Goal: Transaction & Acquisition: Purchase product/service

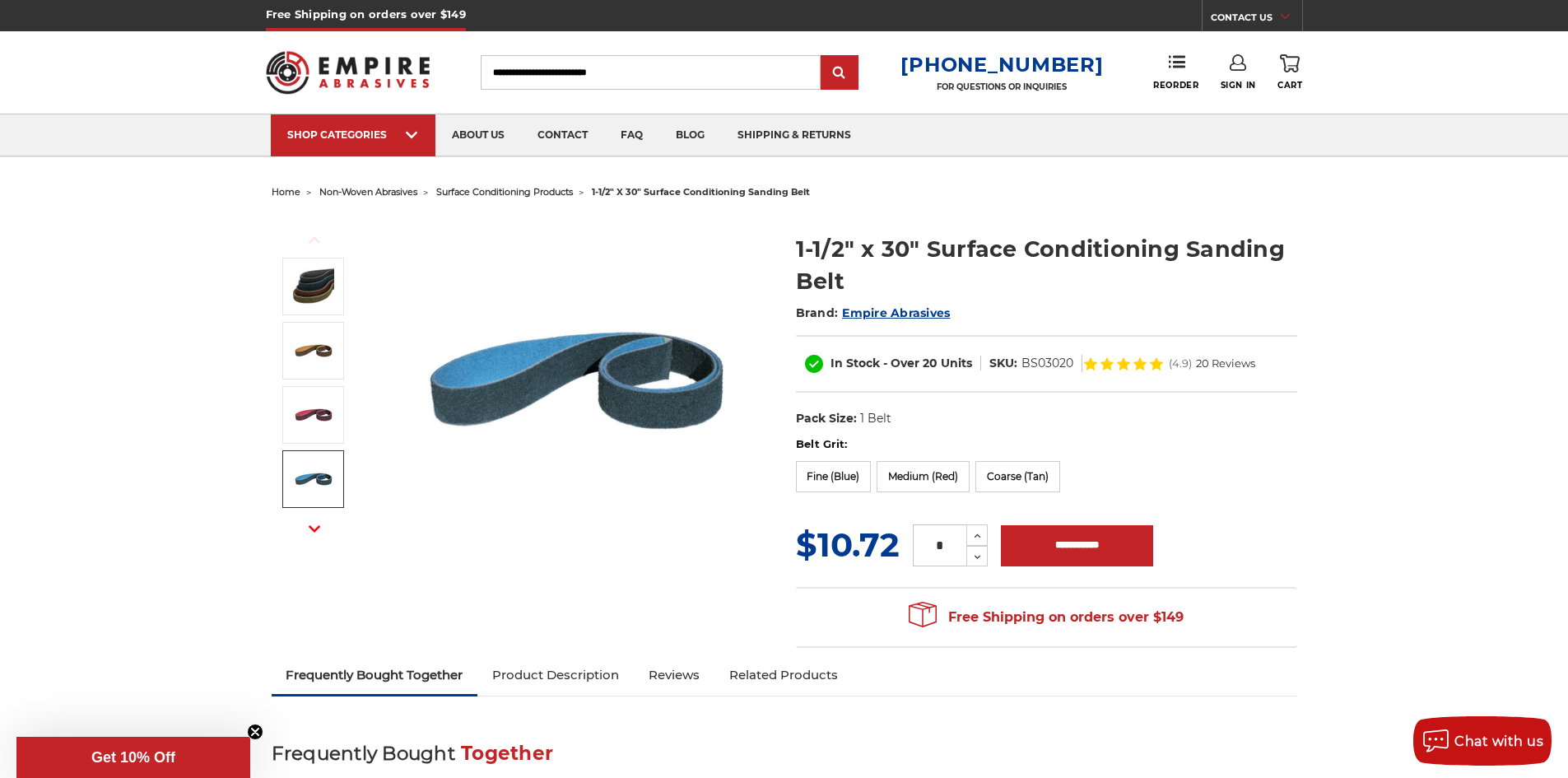
click at [317, 485] on img at bounding box center [314, 479] width 41 height 41
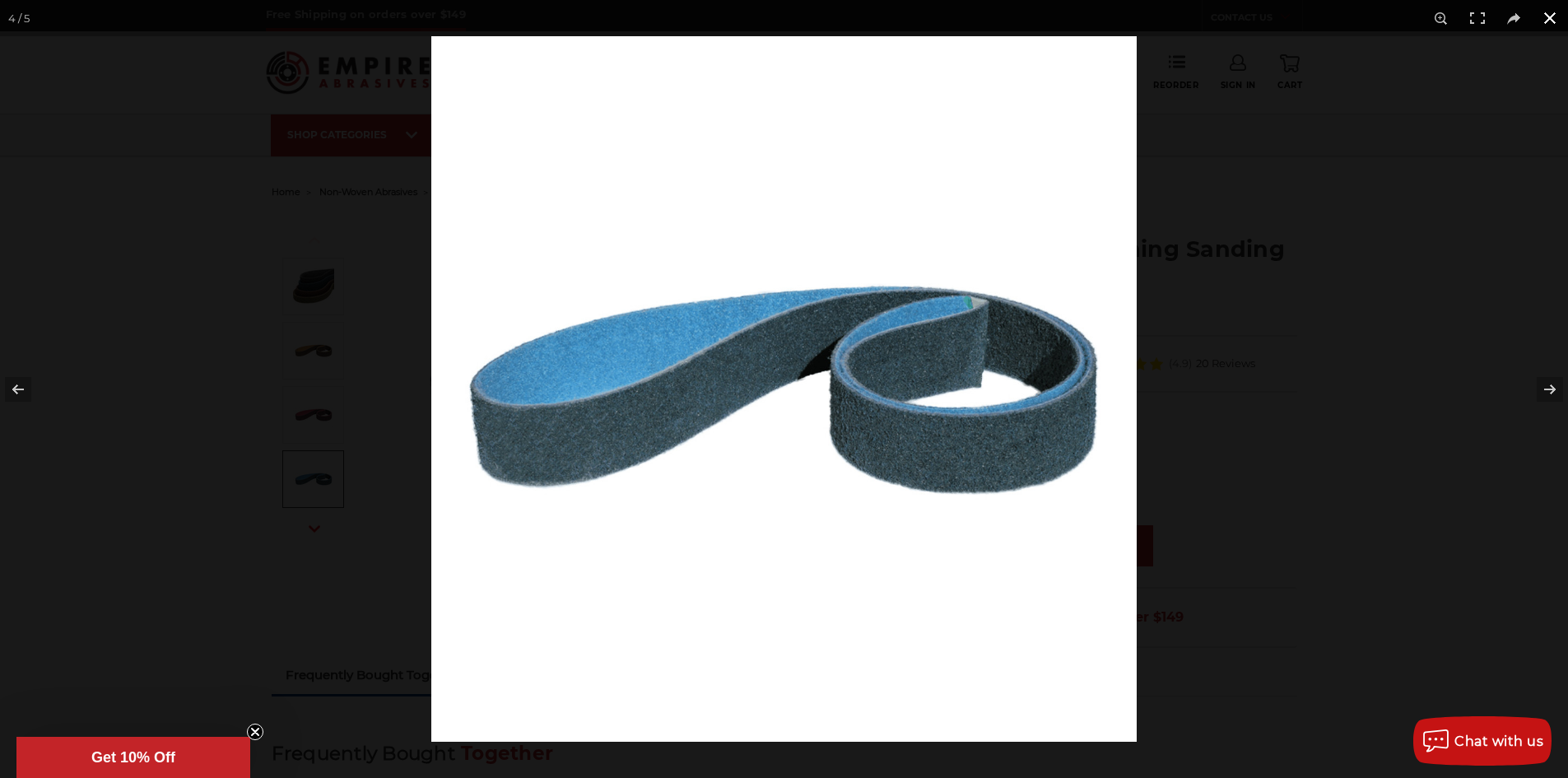
click at [1273, 422] on div at bounding box center [1215, 426] width 1568 height 778
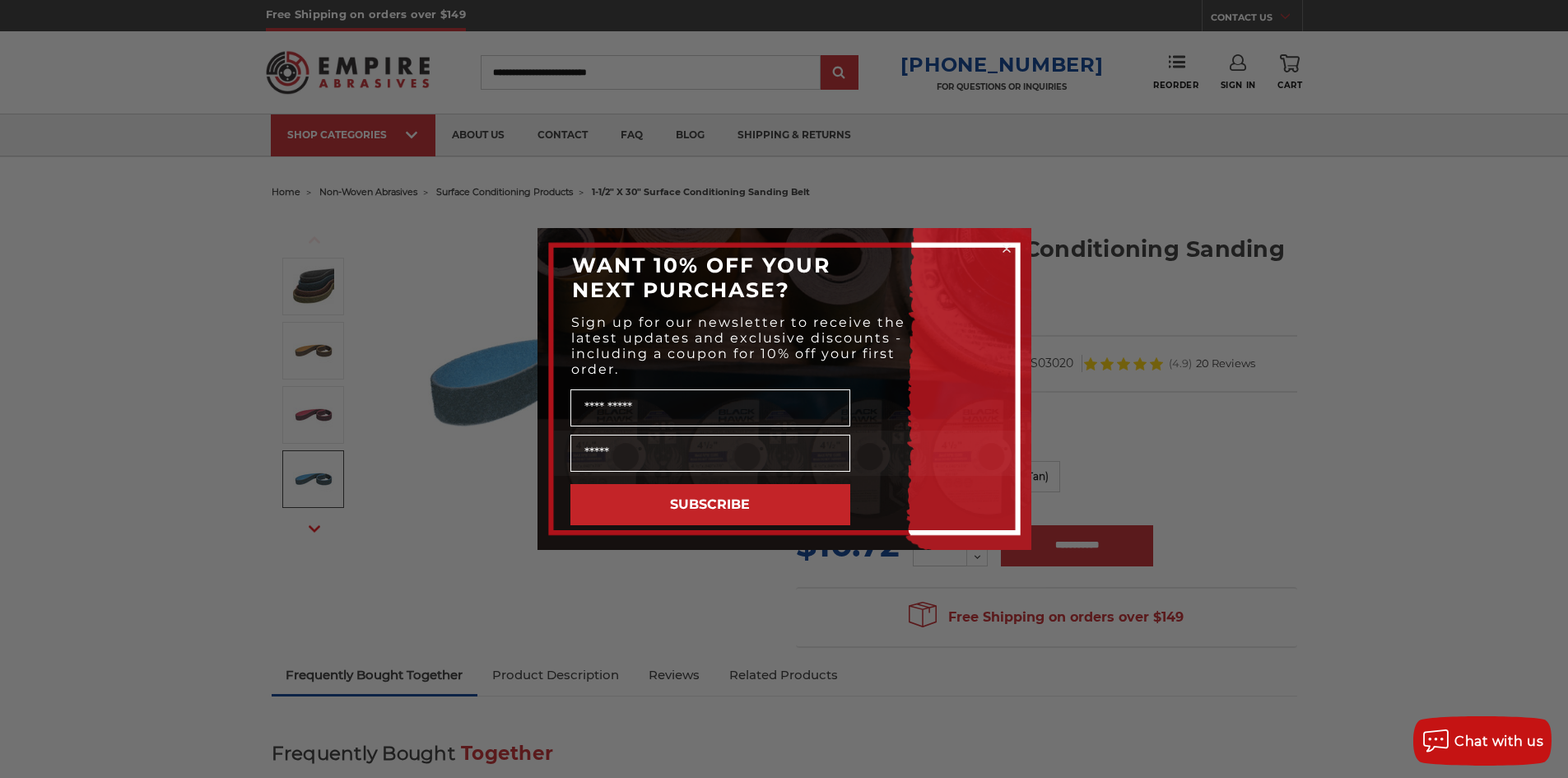
click at [1003, 250] on circle "Close dialog" at bounding box center [1006, 249] width 16 height 16
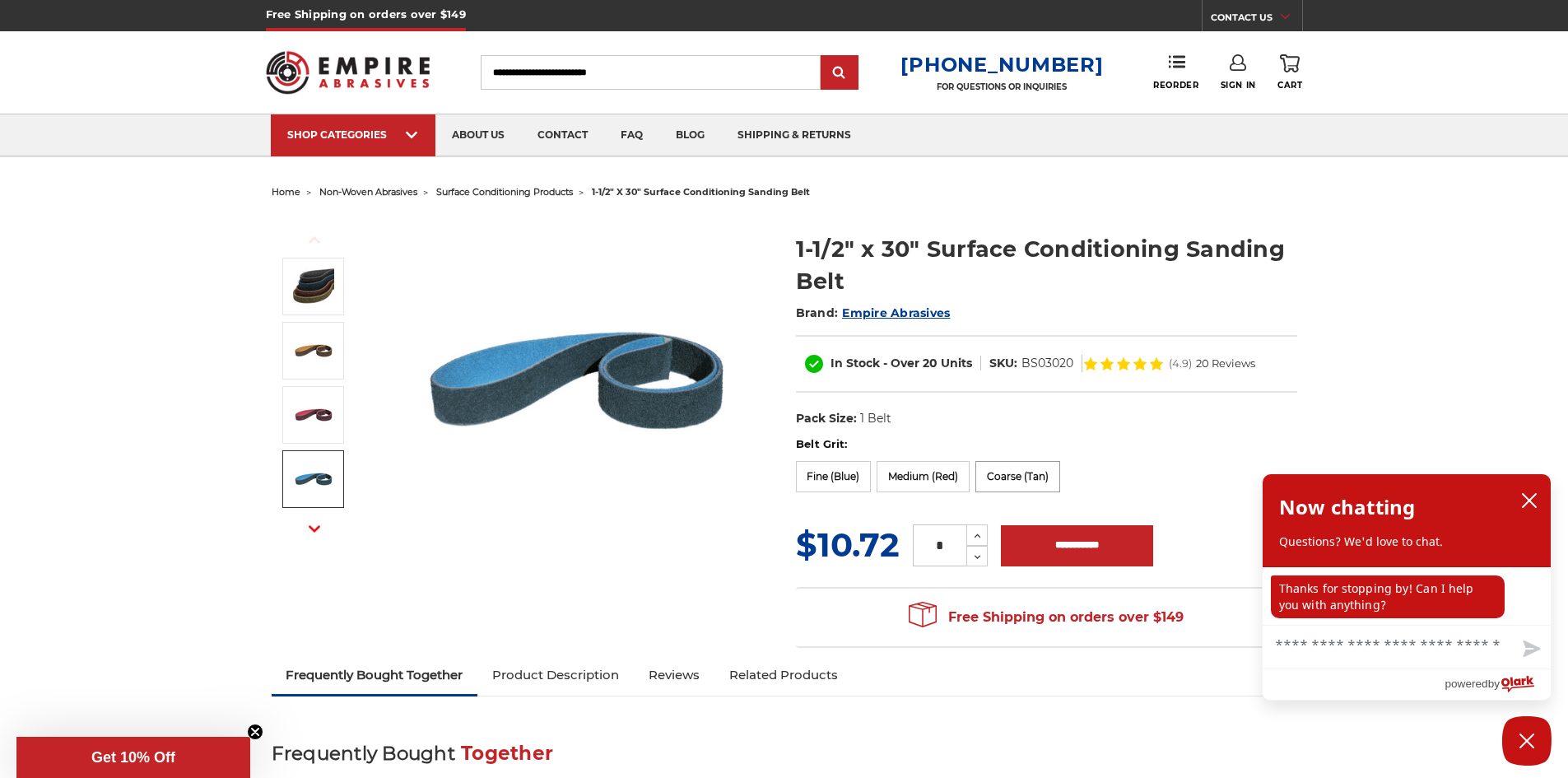
click at [1010, 480] on label "Coarse (Tan)" at bounding box center [1017, 476] width 85 height 31
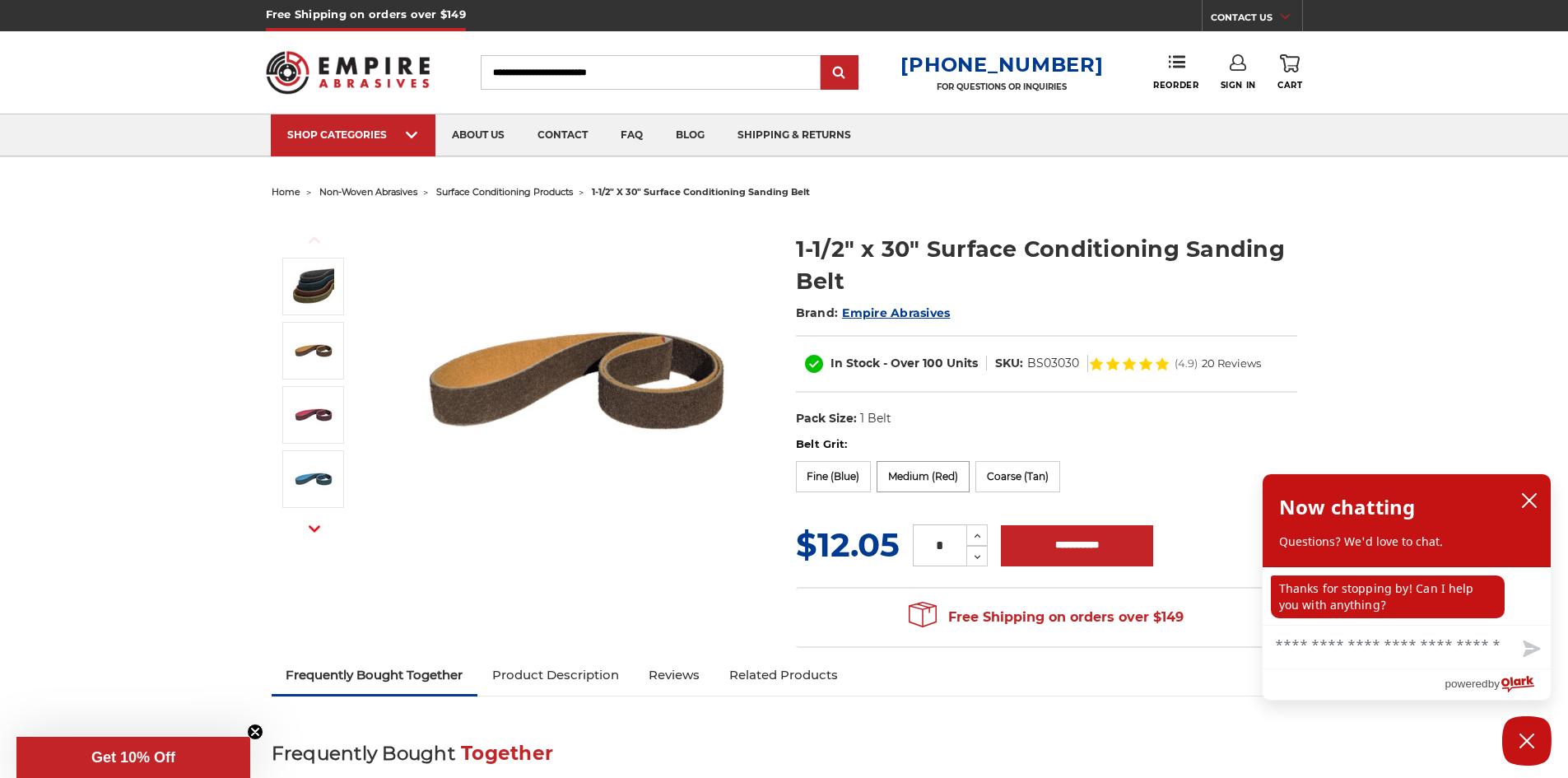
click at [913, 468] on label "Medium (Red)" at bounding box center [923, 476] width 93 height 31
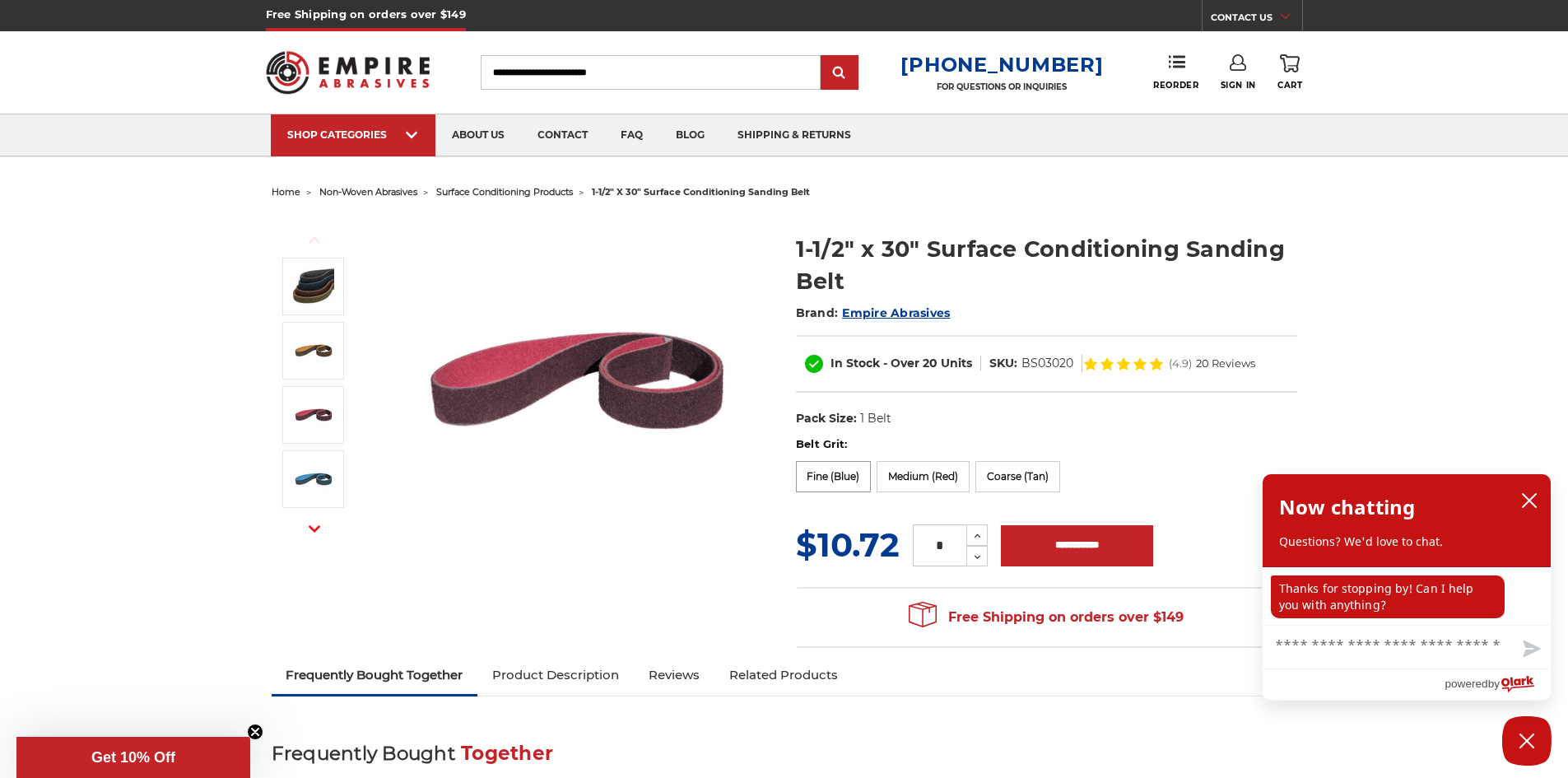
click at [841, 467] on label "Fine (Blue)" at bounding box center [833, 476] width 76 height 31
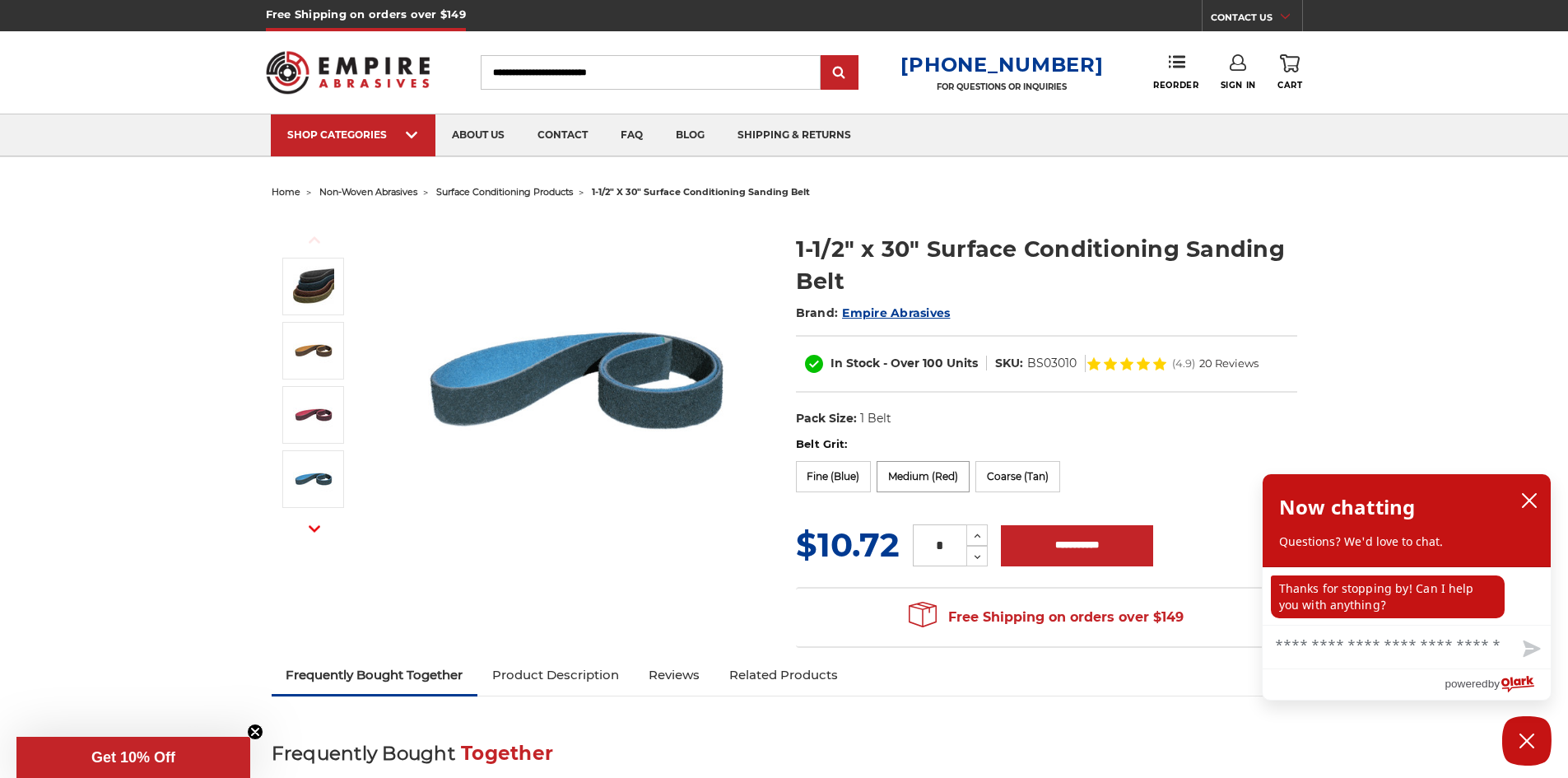
click at [888, 473] on label "Medium (Red)" at bounding box center [923, 476] width 93 height 31
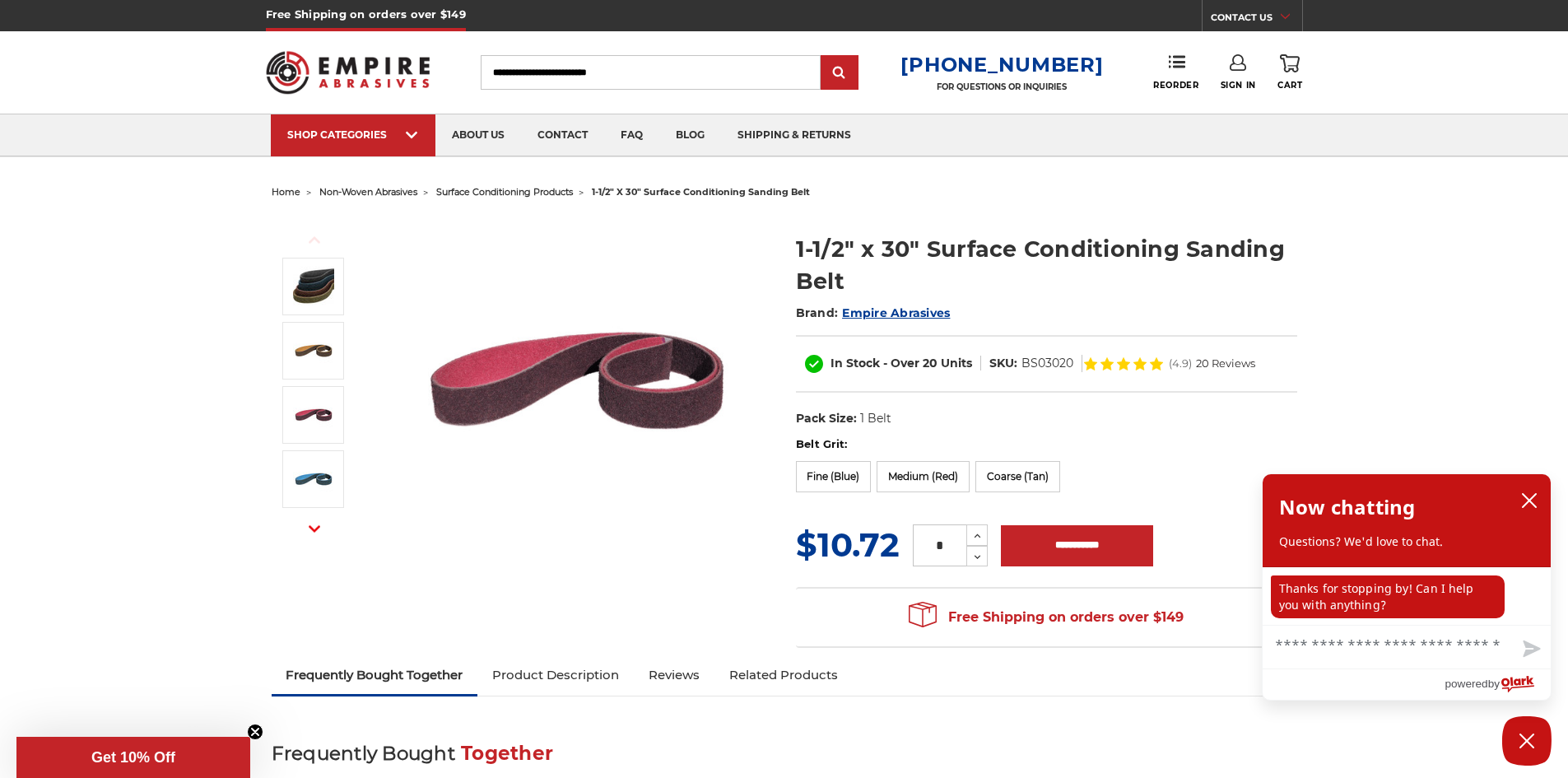
click at [841, 459] on div "Belt Grit: Ultra Fine (Gray) Fine (Blue) Medium (Red) Coarse (Tan)" at bounding box center [1047, 467] width 502 height 62
click at [842, 467] on label "Fine (Blue)" at bounding box center [833, 476] width 76 height 31
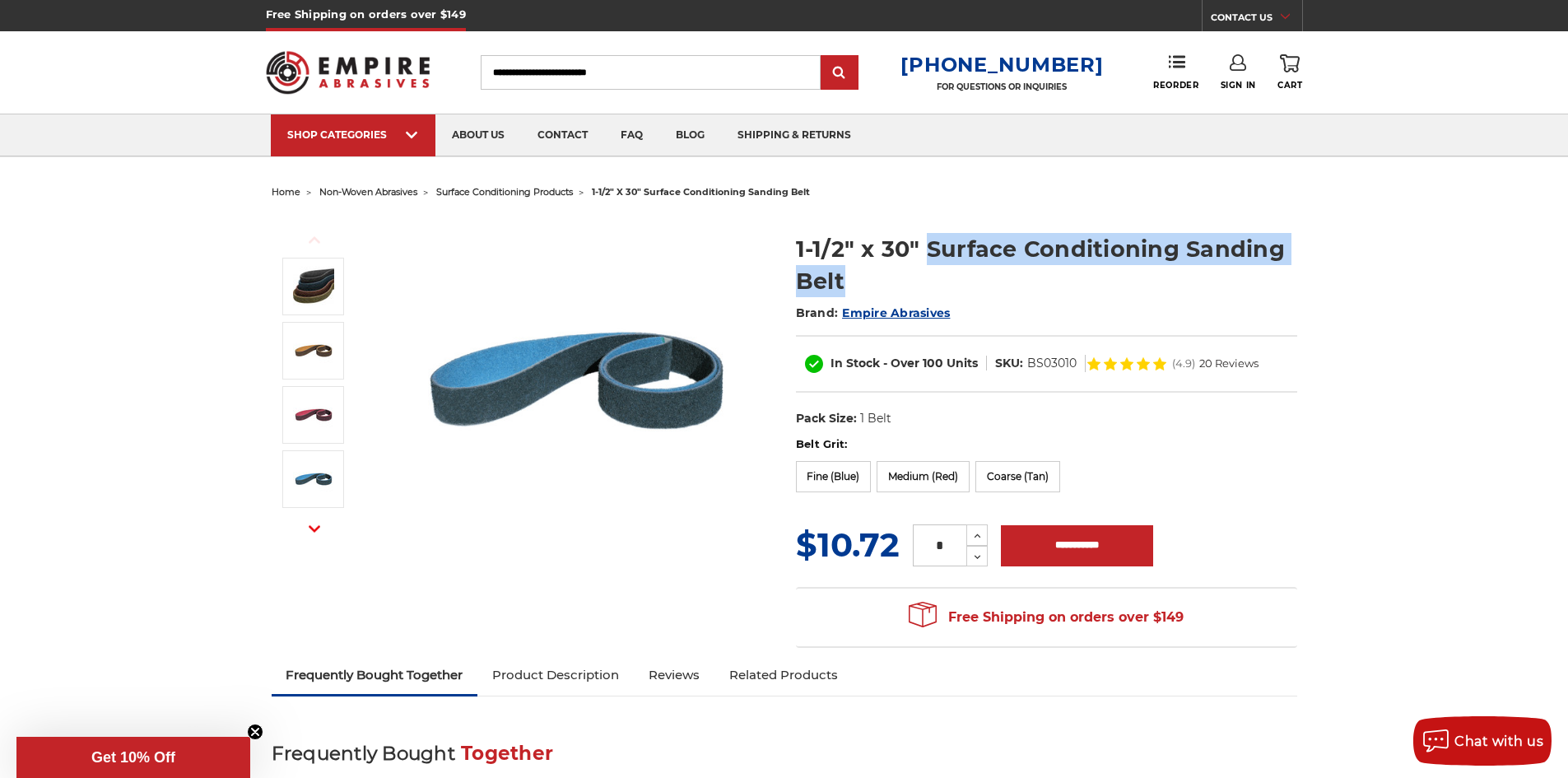
drag, startPoint x: 928, startPoint y: 249, endPoint x: 1152, endPoint y: 283, distance: 226.6
click at [1152, 283] on h1 "1-1/2" x 30" Surface Conditioning Sanding Belt" at bounding box center [1047, 265] width 502 height 64
copy h1 "Surface Conditioning Sanding Belt"
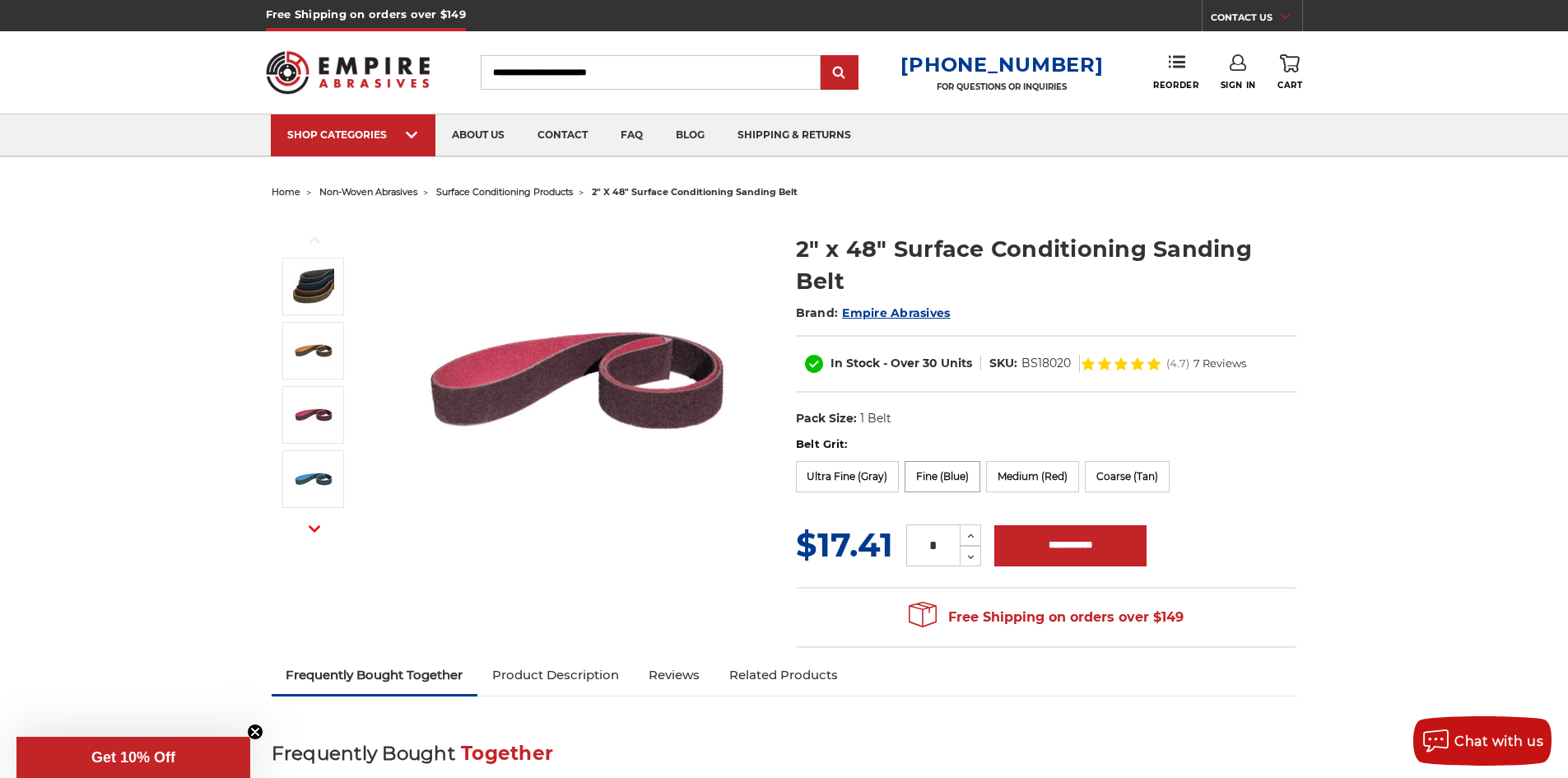
click at [933, 470] on label "Fine (Blue)" at bounding box center [942, 476] width 76 height 31
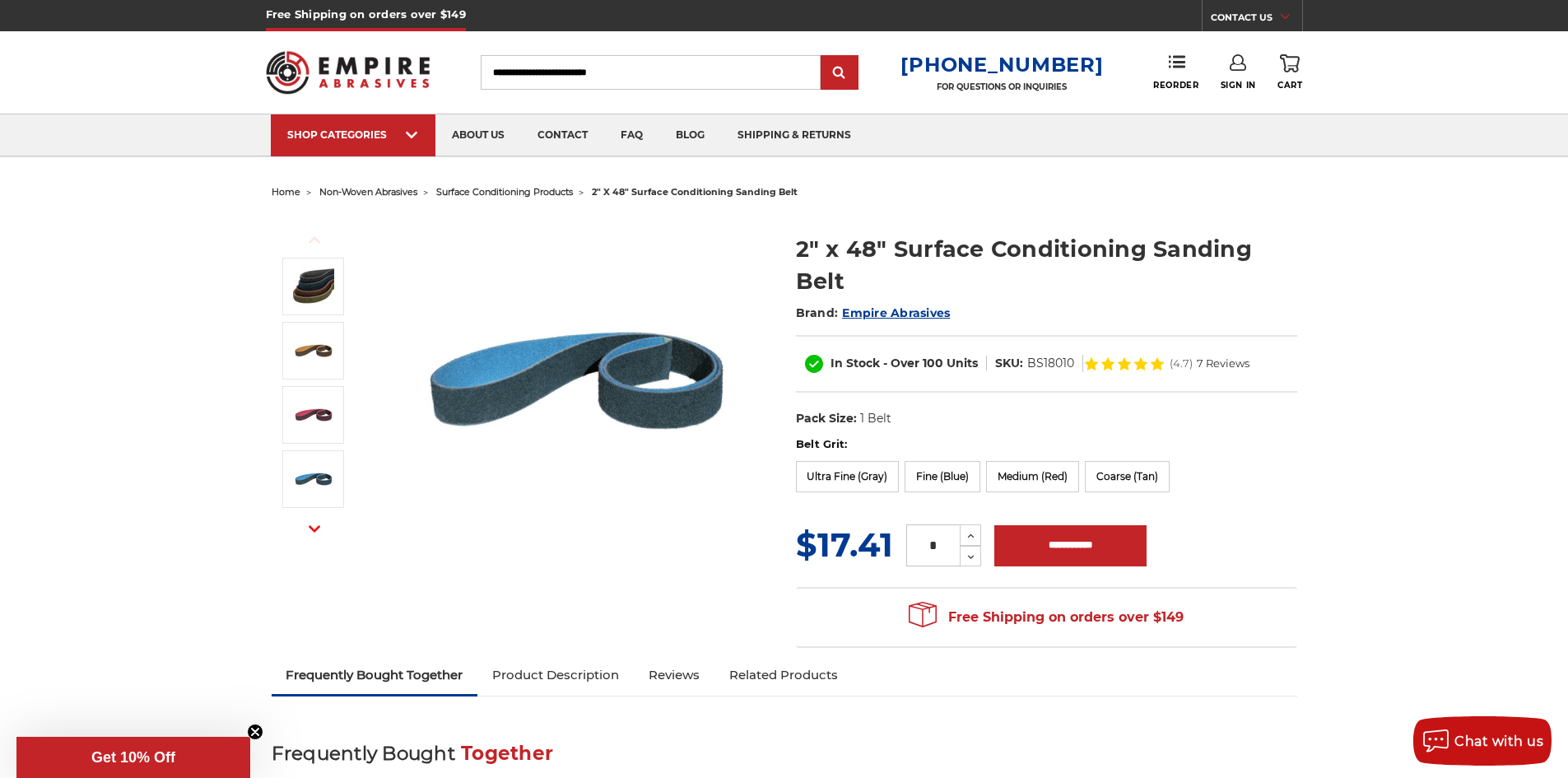
click at [611, 377] on img at bounding box center [577, 381] width 329 height 329
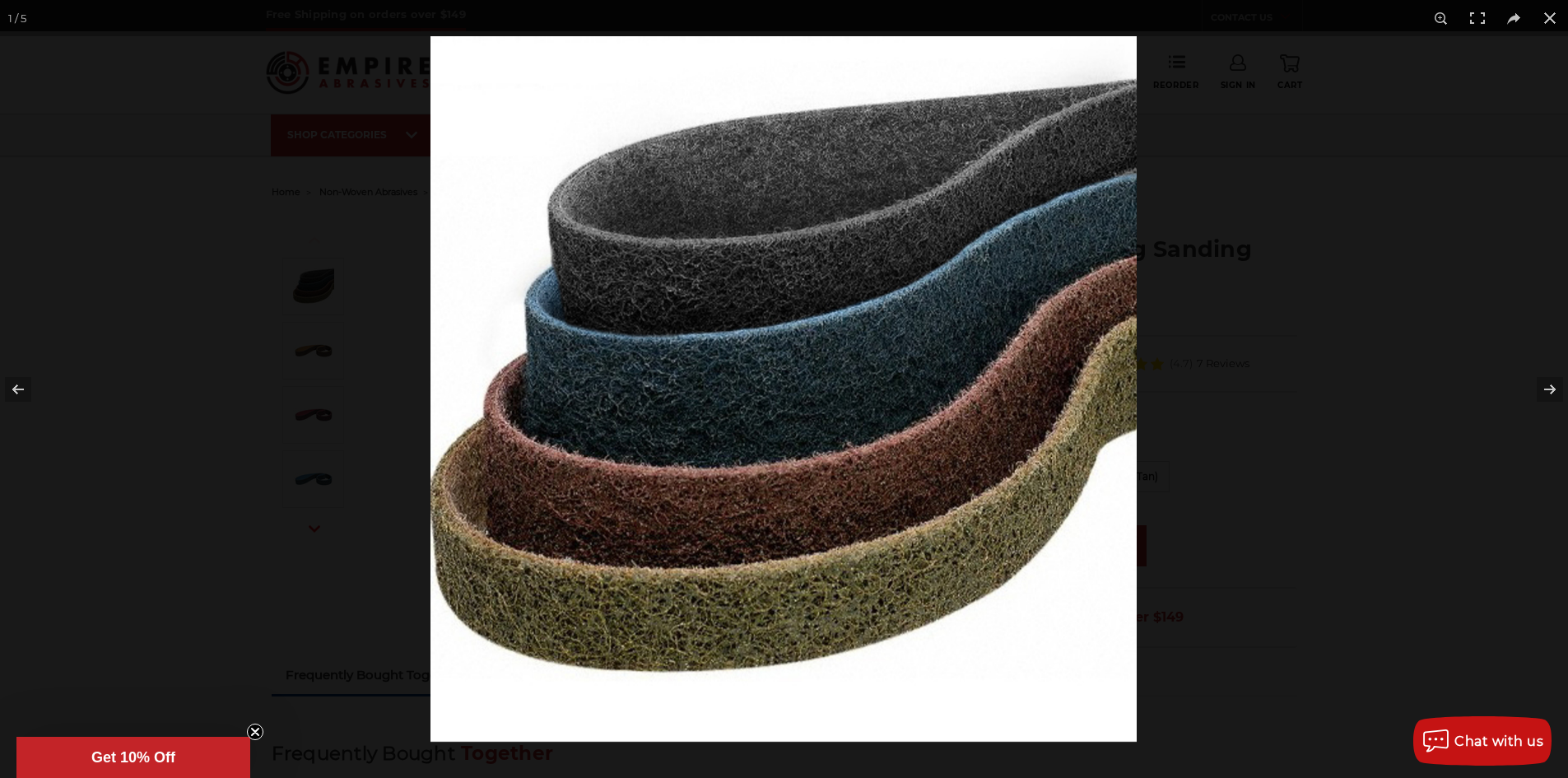
click at [611, 377] on img at bounding box center [784, 389] width 706 height 706
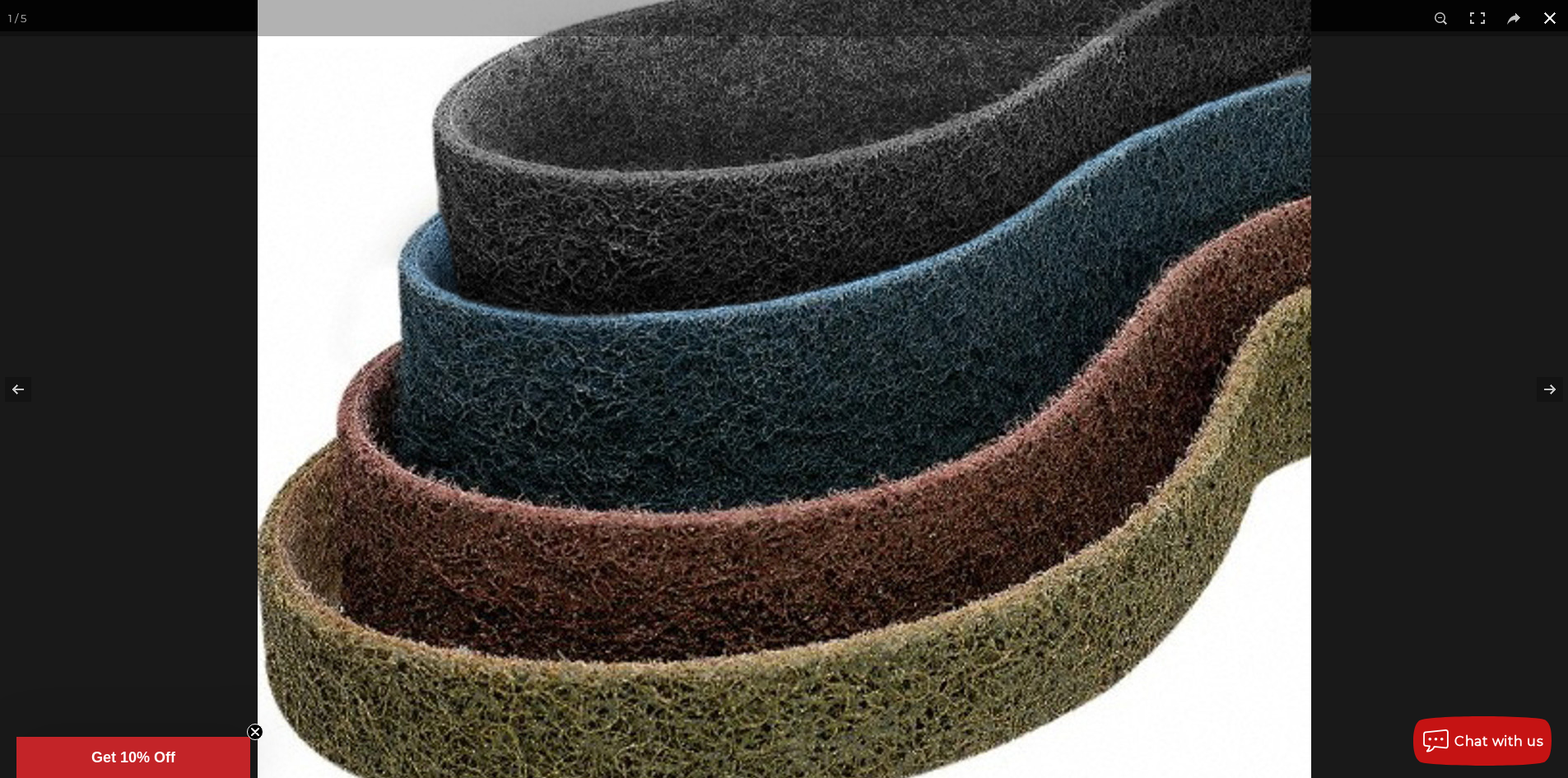
click at [1548, 16] on button at bounding box center [1549, 18] width 37 height 37
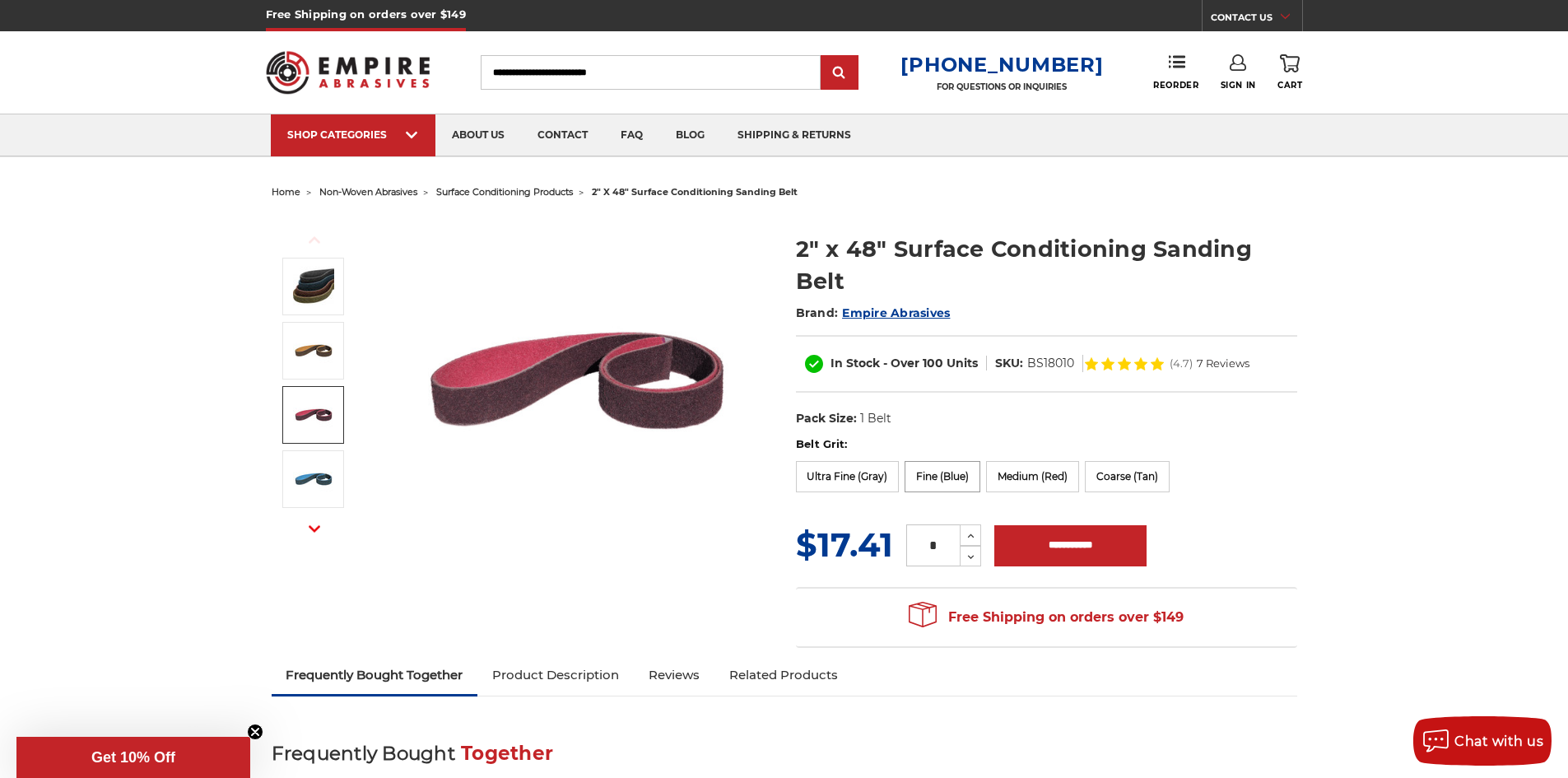
click at [929, 476] on label "Fine (Blue)" at bounding box center [942, 476] width 76 height 31
click at [868, 475] on label "Ultra Fine (Gray)" at bounding box center [847, 476] width 103 height 31
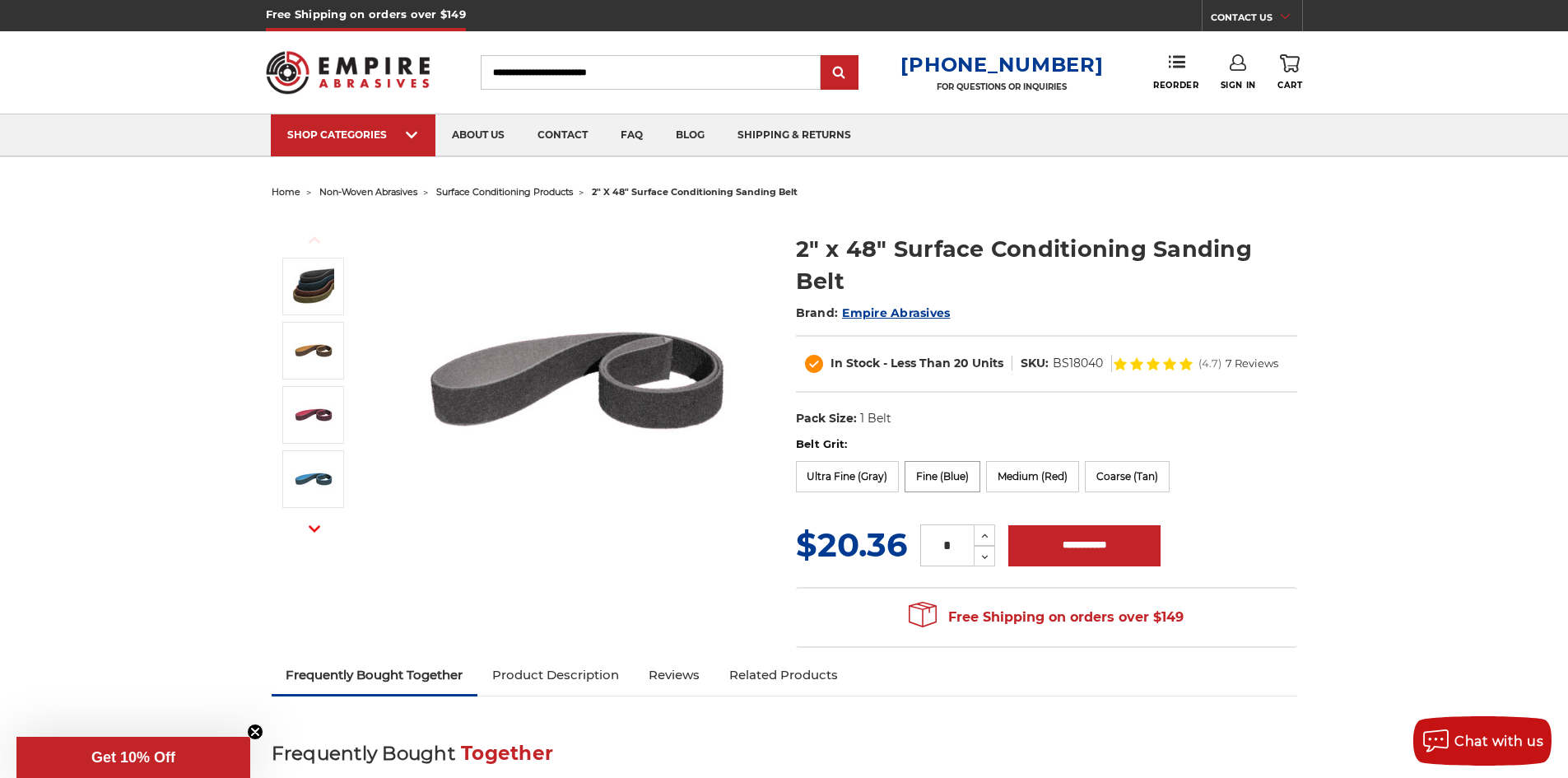
click at [943, 474] on label "Fine (Blue)" at bounding box center [942, 476] width 76 height 31
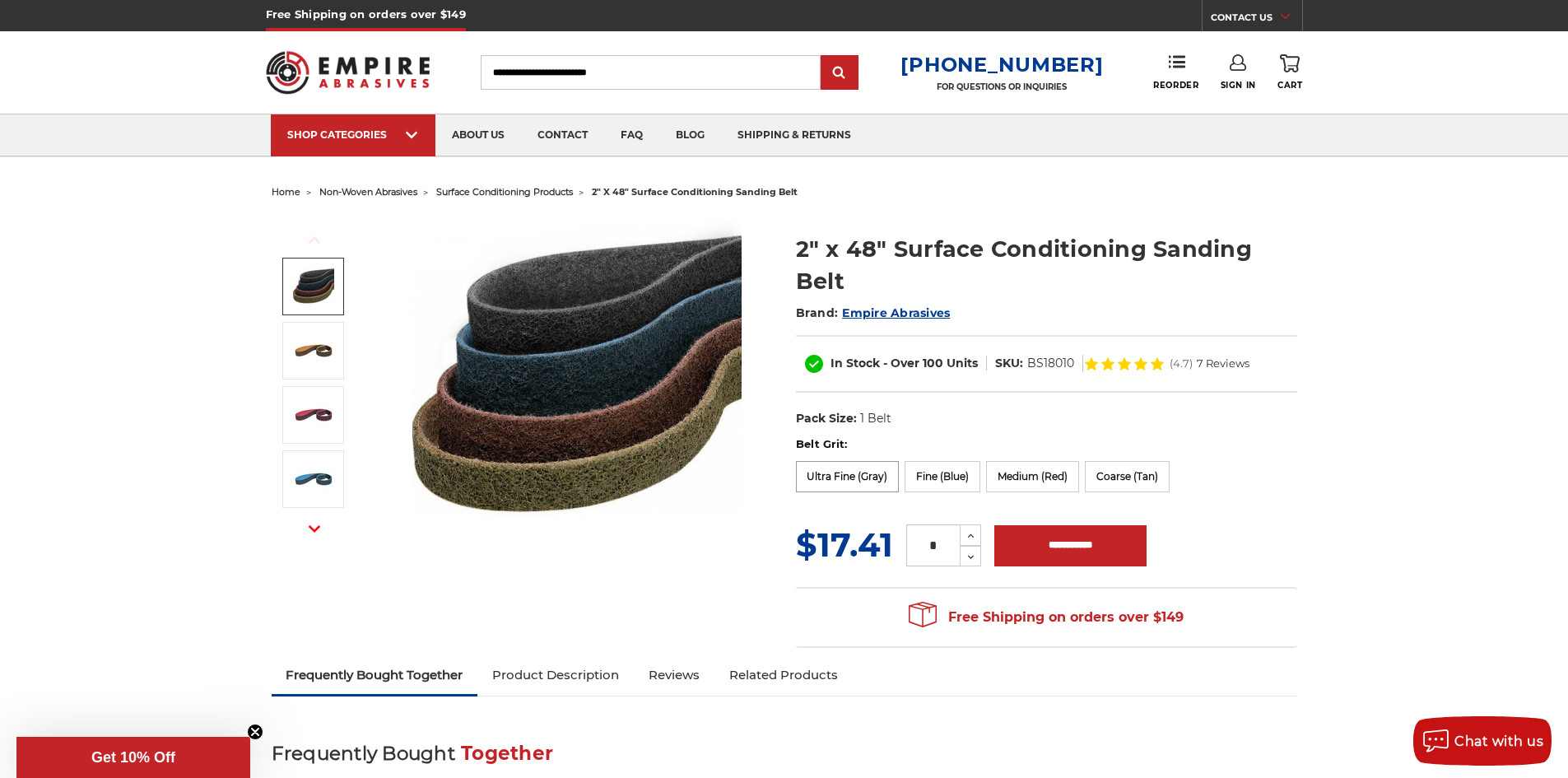
click at [873, 480] on label "Ultra Fine (Gray)" at bounding box center [847, 476] width 103 height 31
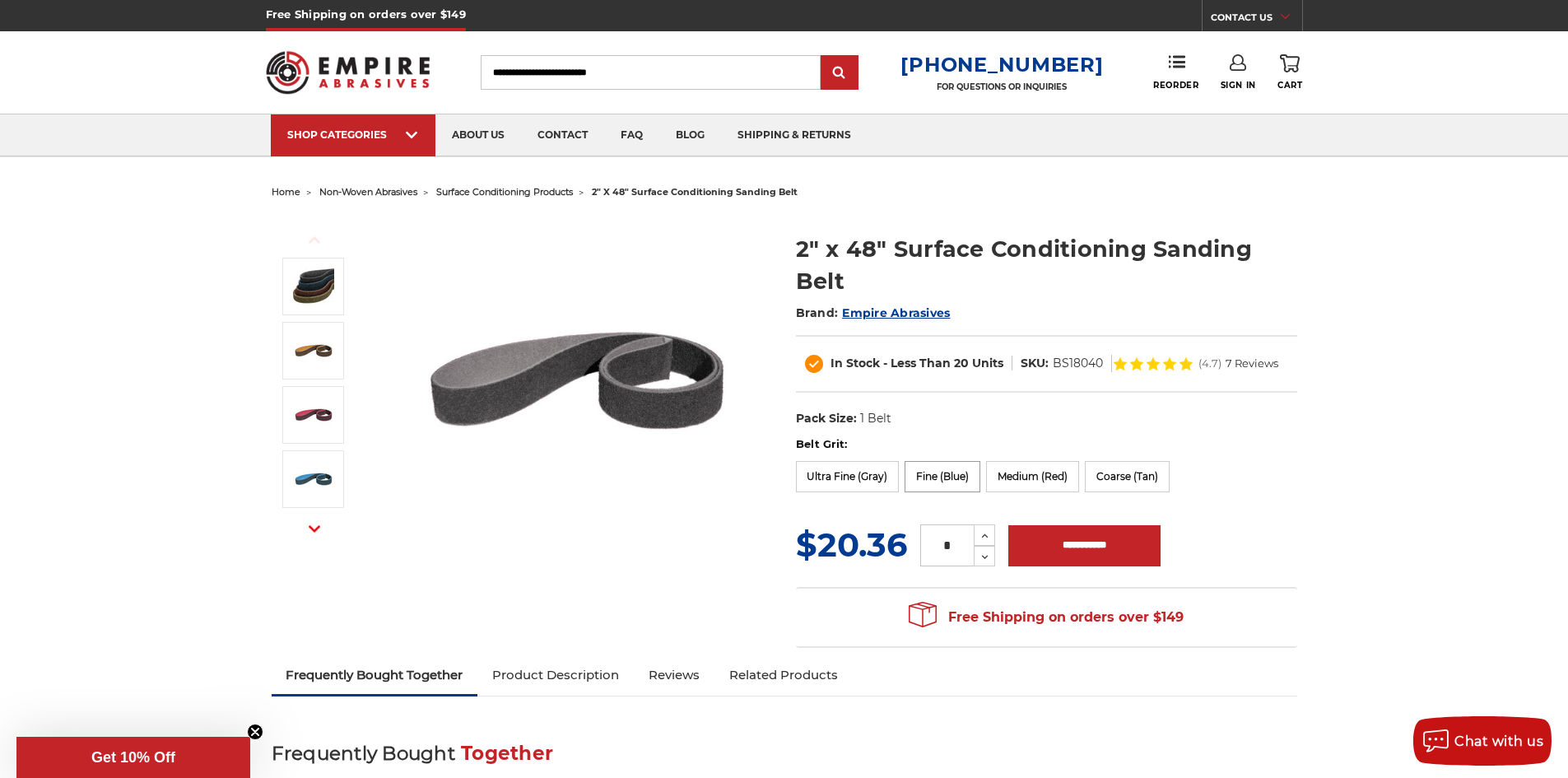
click at [936, 481] on label "Fine (Blue)" at bounding box center [942, 476] width 76 height 31
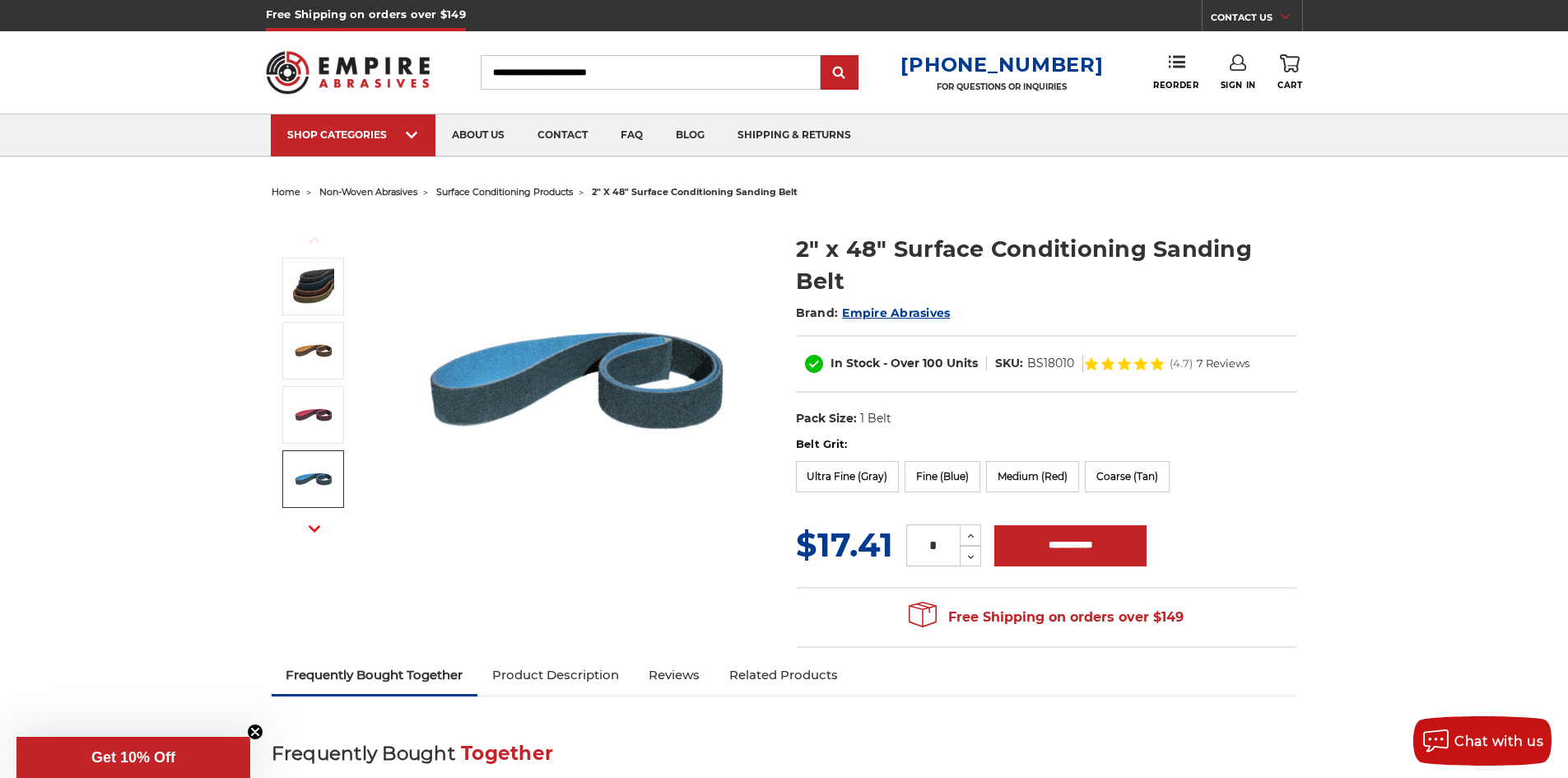
click at [310, 481] on img at bounding box center [314, 479] width 41 height 41
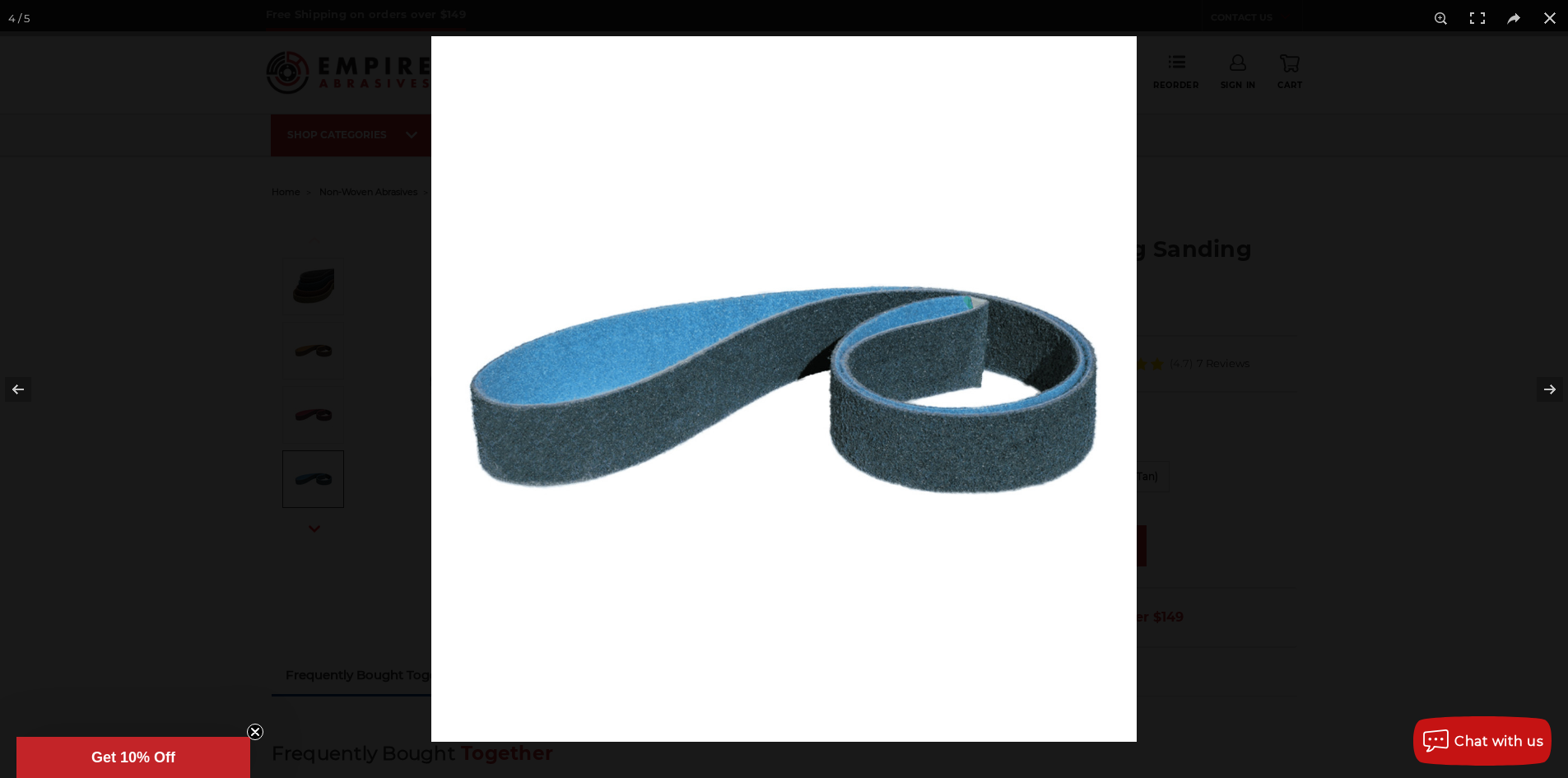
click at [132, 269] on div at bounding box center [784, 389] width 1568 height 778
